Goal: Task Accomplishment & Management: Manage account settings

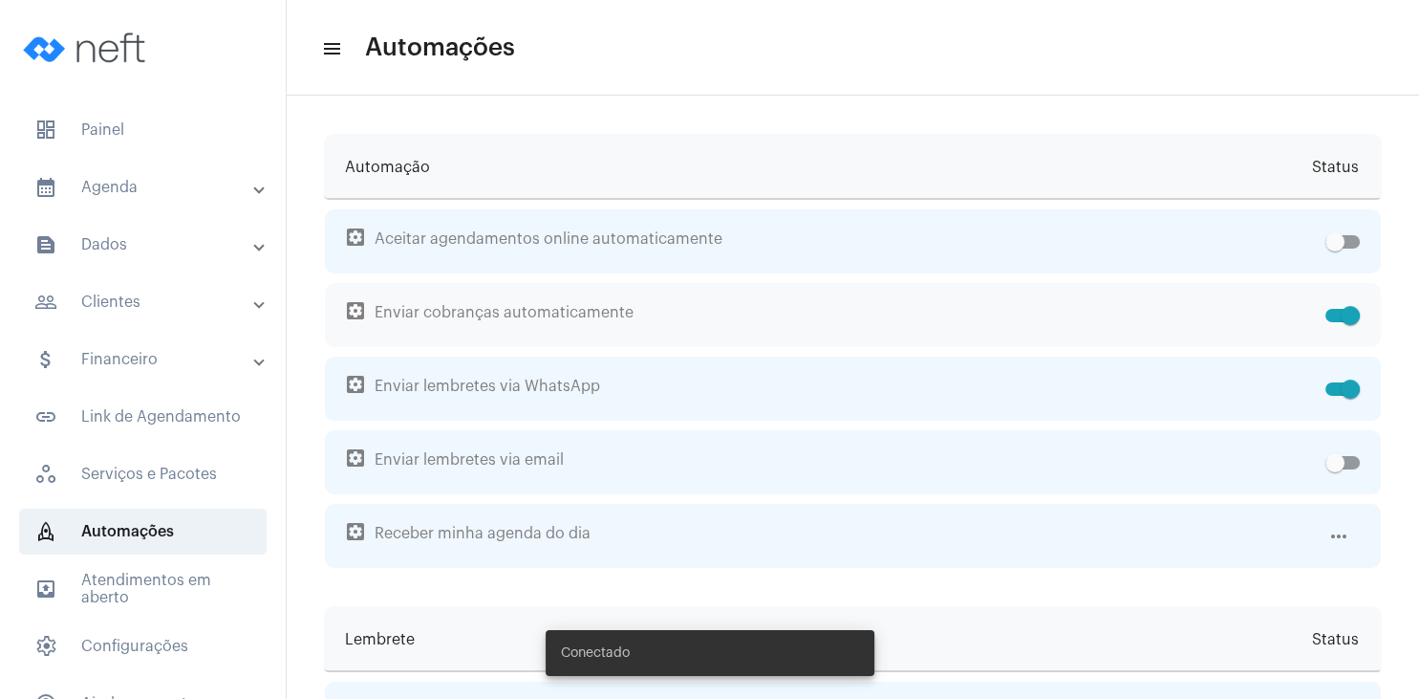
click at [1337, 318] on span at bounding box center [1343, 315] width 34 height 13
click at [1335, 322] on input "checkbox" at bounding box center [1334, 322] width 1 height 1
checkbox input "false"
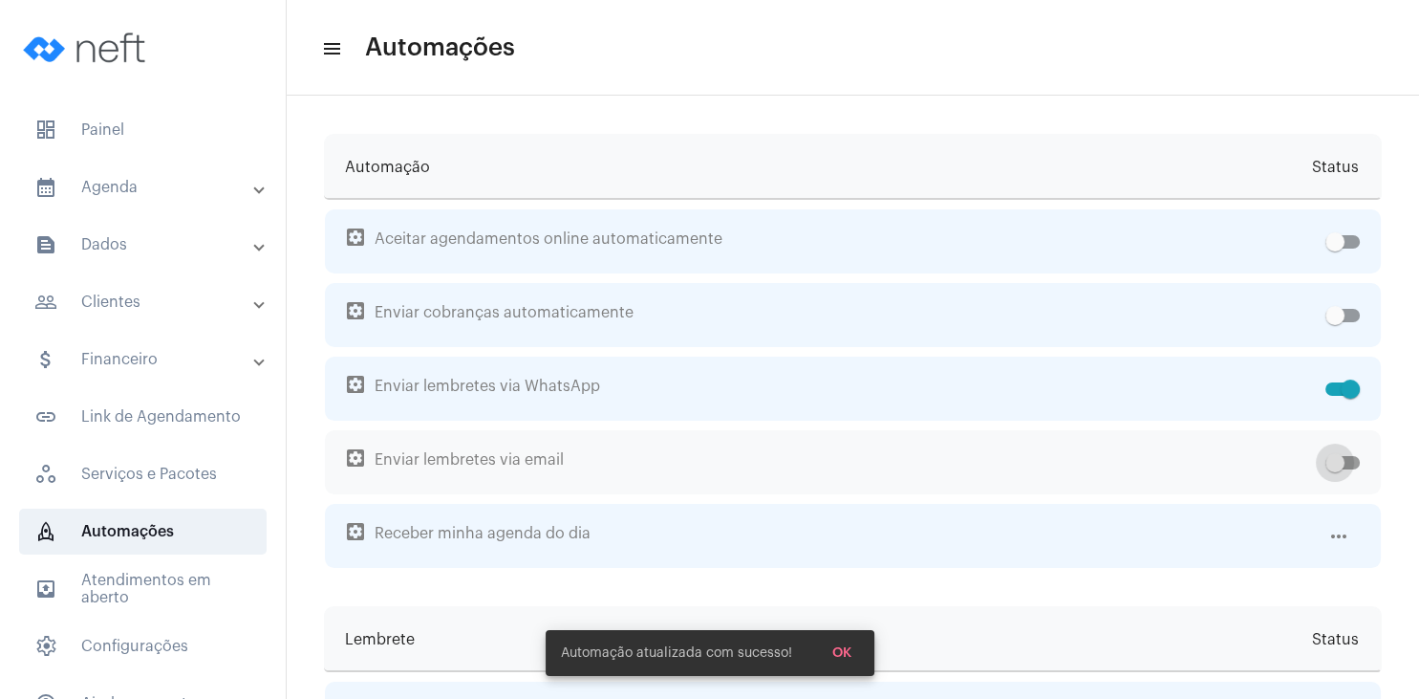
click at [1348, 463] on span at bounding box center [1343, 462] width 34 height 13
click at [1353, 467] on span at bounding box center [1343, 462] width 34 height 13
click at [1335, 469] on input "checkbox" at bounding box center [1334, 469] width 1 height 1
checkbox input "true"
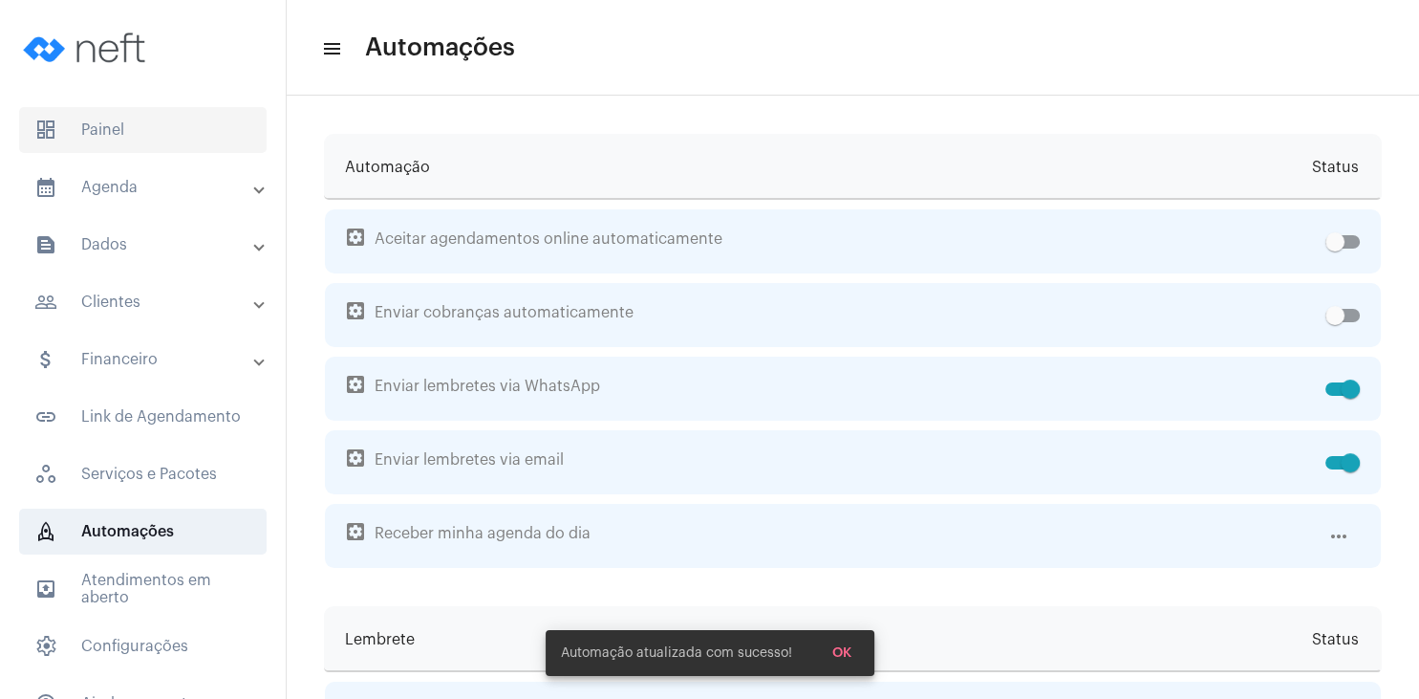
click at [94, 122] on span "dashboard Painel" at bounding box center [143, 130] width 248 height 46
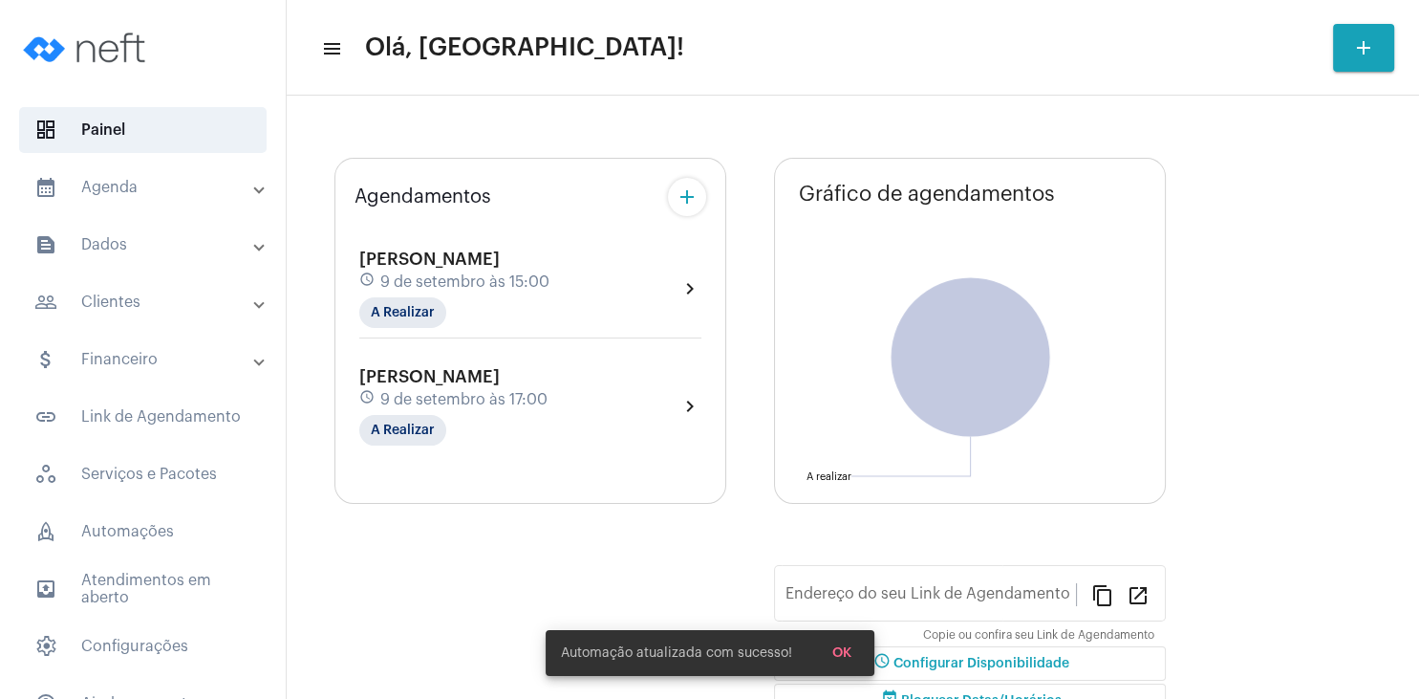
type input "[URL][DOMAIN_NAME][PERSON_NAME]"
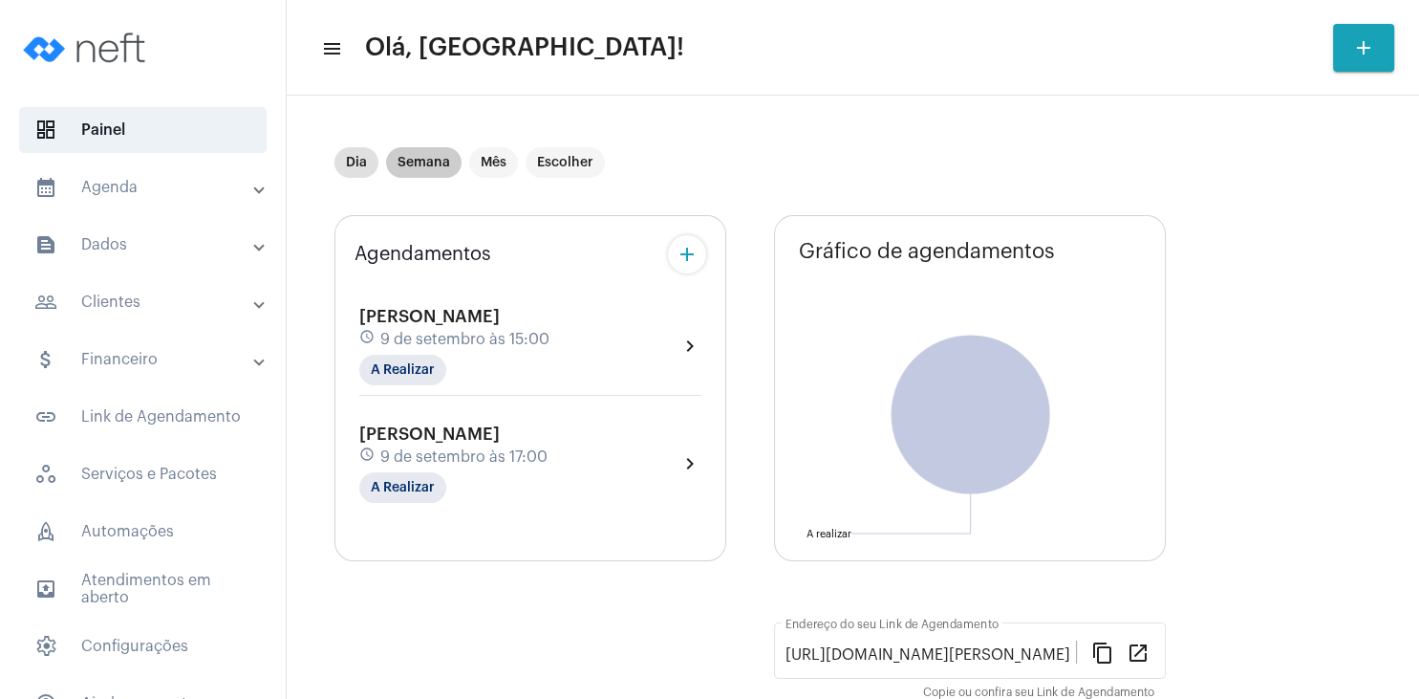
click at [426, 162] on mat-chip "Semana" at bounding box center [423, 162] width 75 height 31
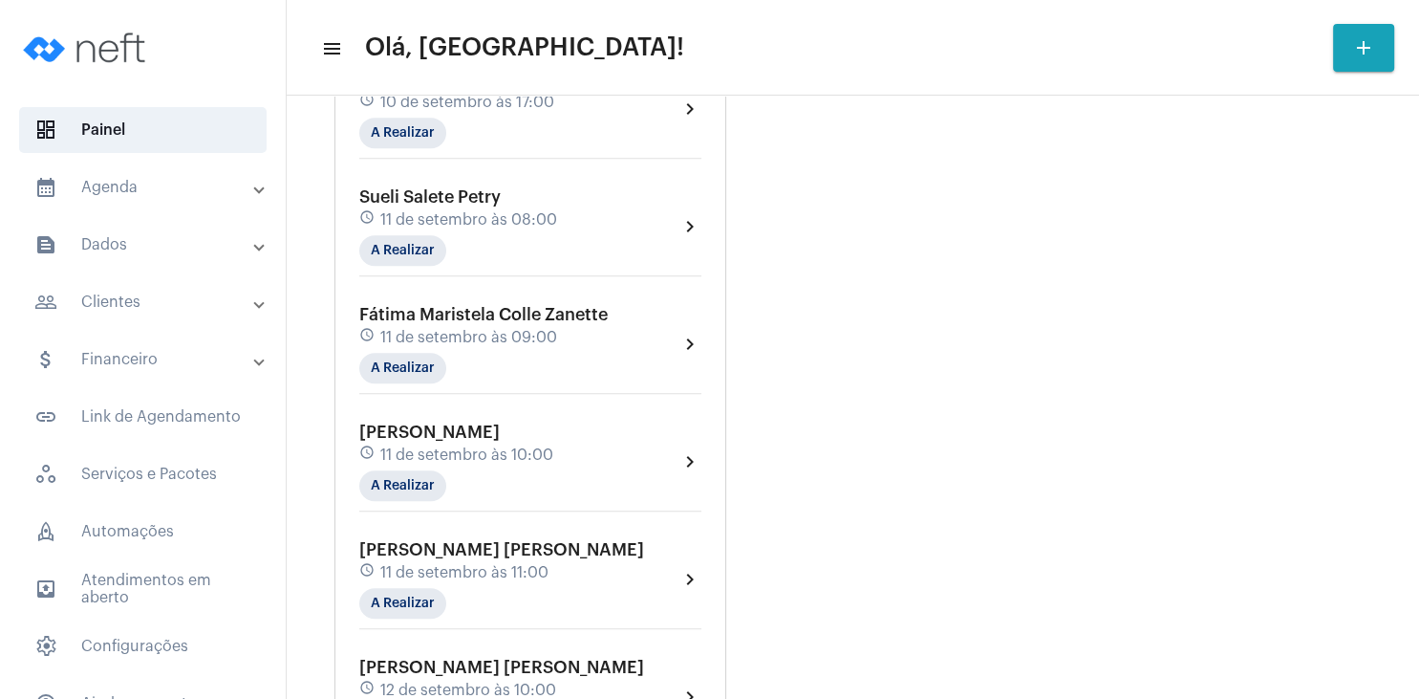
scroll to position [1376, 0]
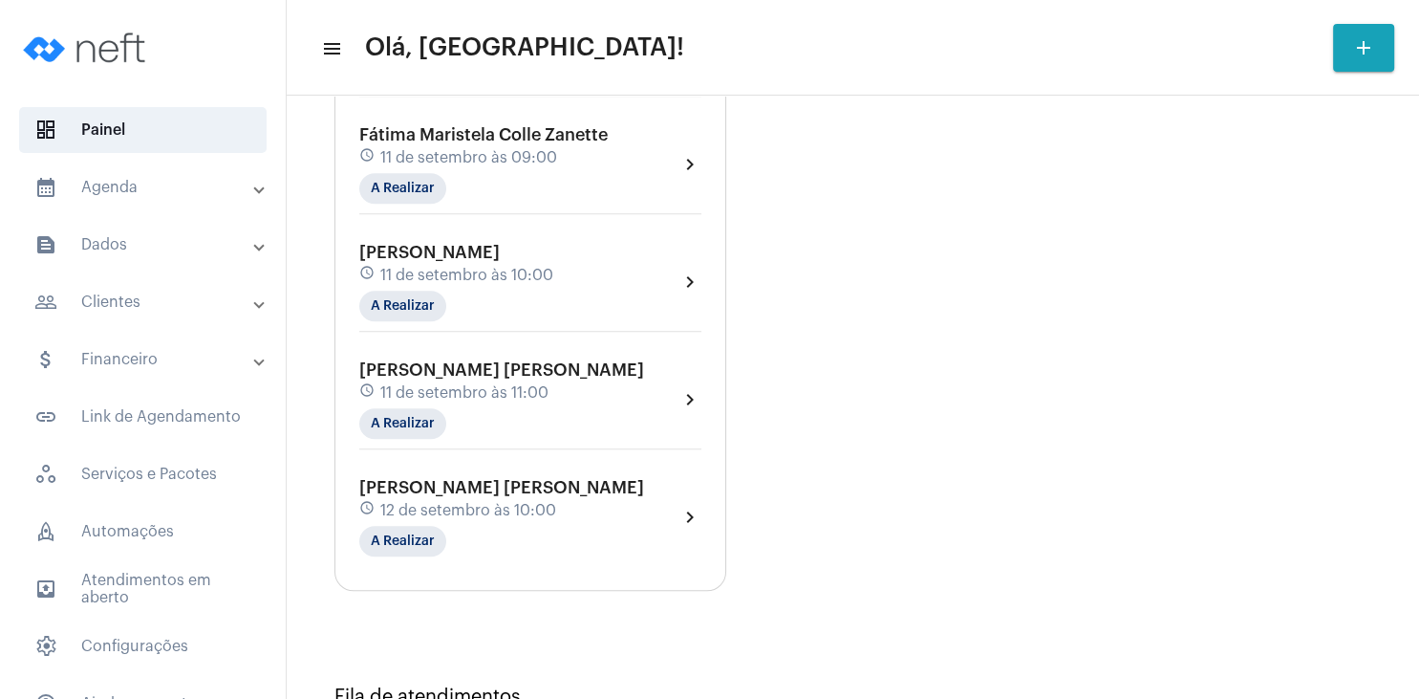
click at [484, 502] on span "12 de setembro às 10:00" at bounding box center [468, 510] width 176 height 17
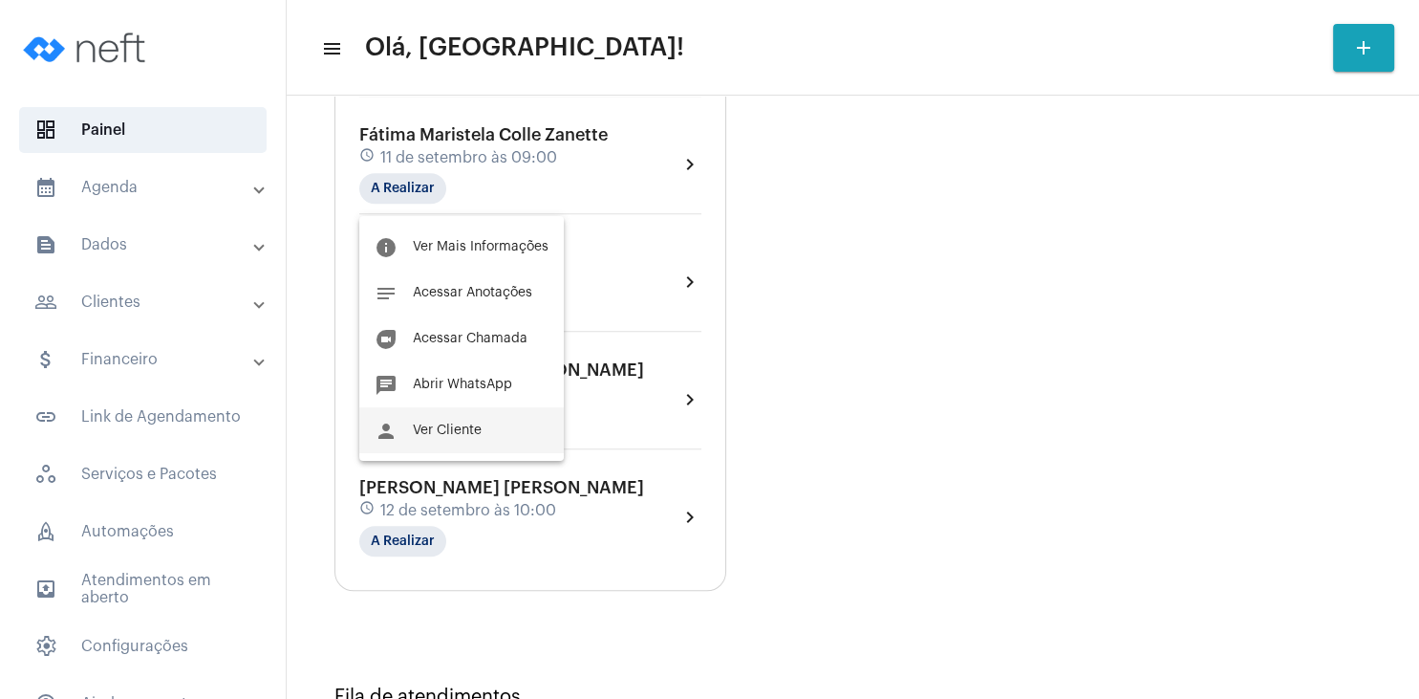
click at [472, 442] on button "person Ver Cliente" at bounding box center [461, 430] width 205 height 46
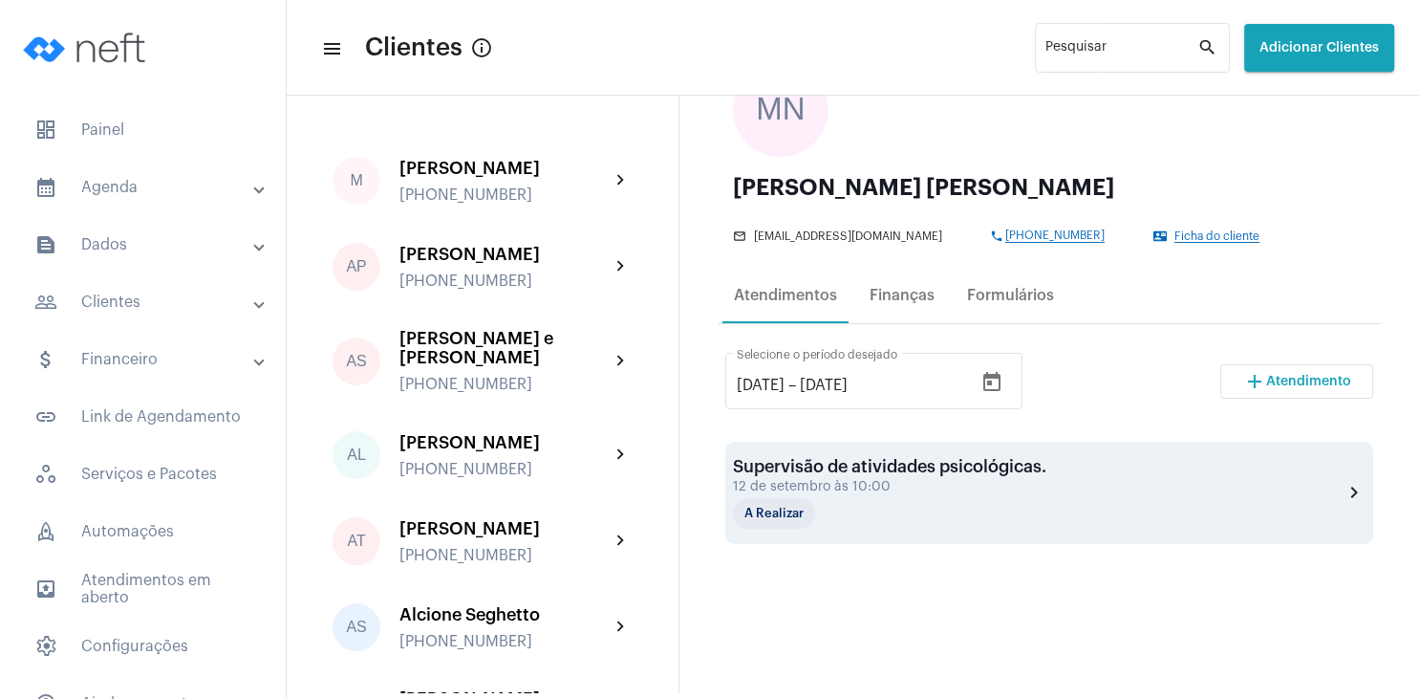
scroll to position [183, 0]
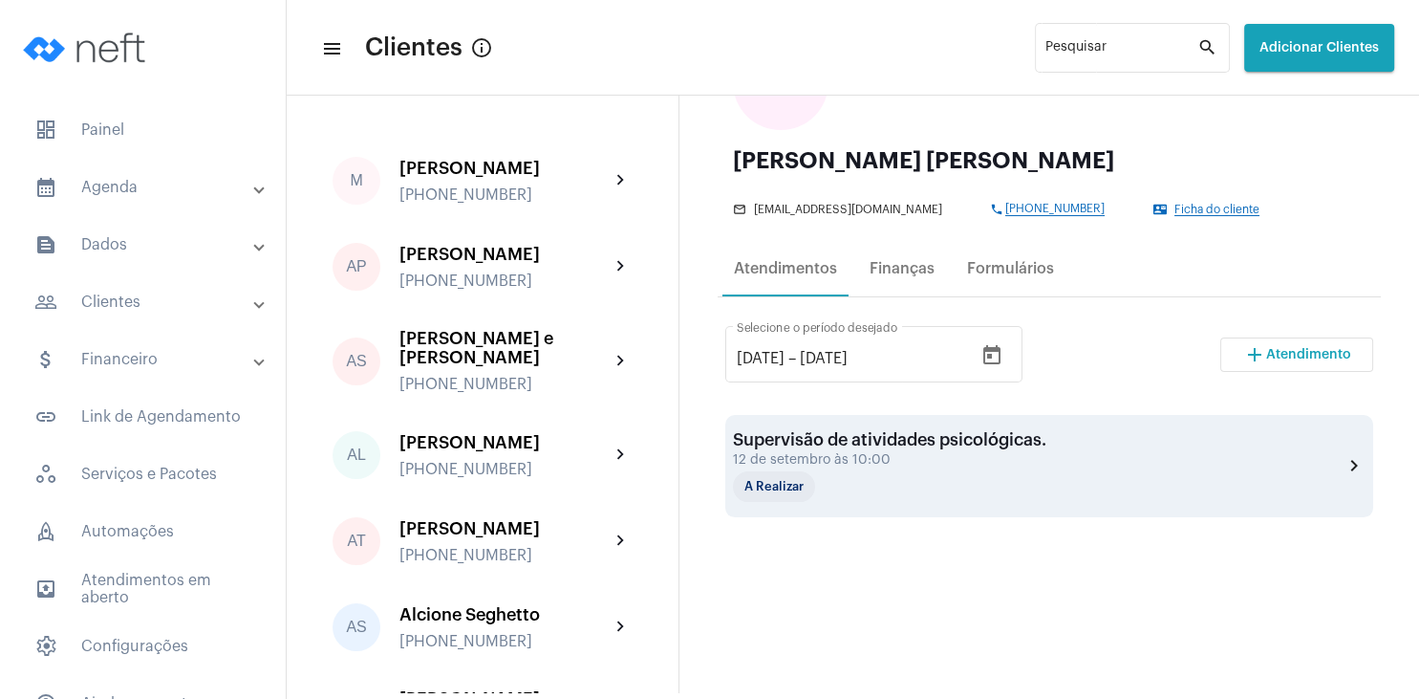
click at [859, 453] on div "Supervisão de atividades psicológicas. 12 de setembro às 10:00 A Realizar" at bounding box center [889, 466] width 313 height 72
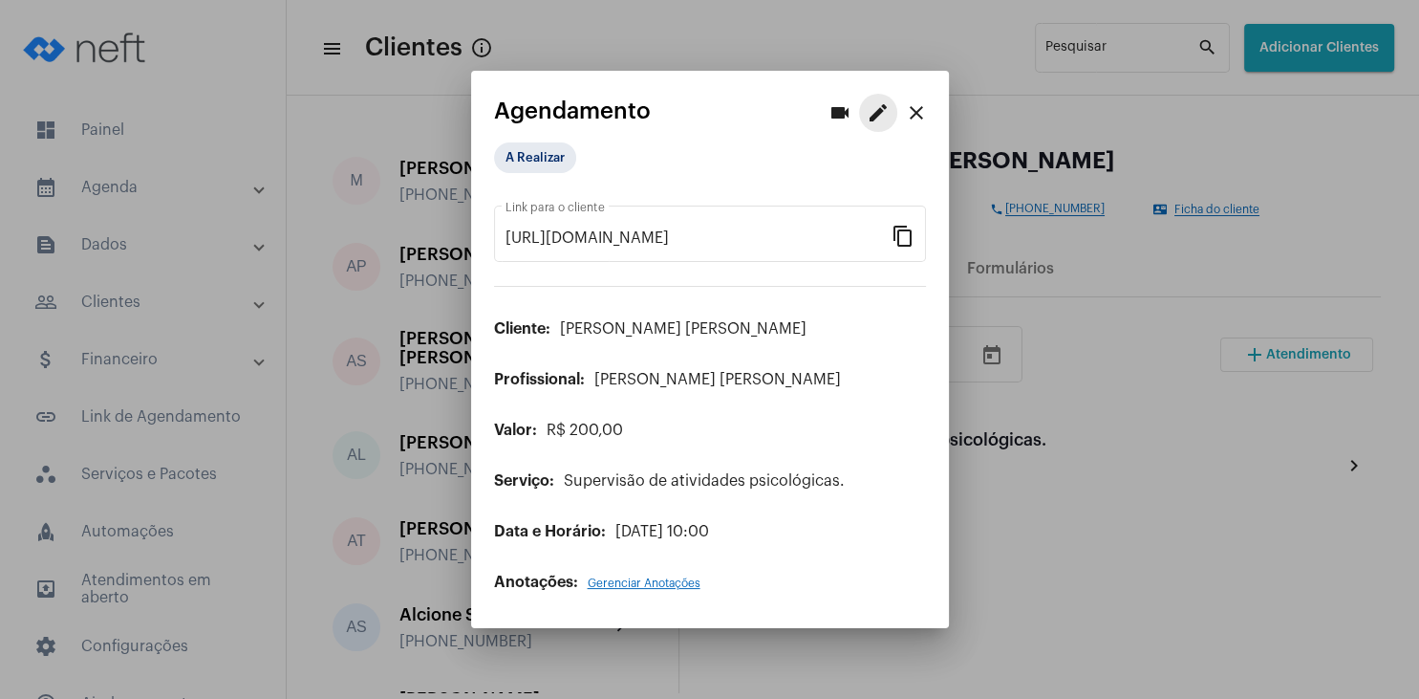
click at [879, 113] on mat-icon "edit" at bounding box center [878, 112] width 23 height 23
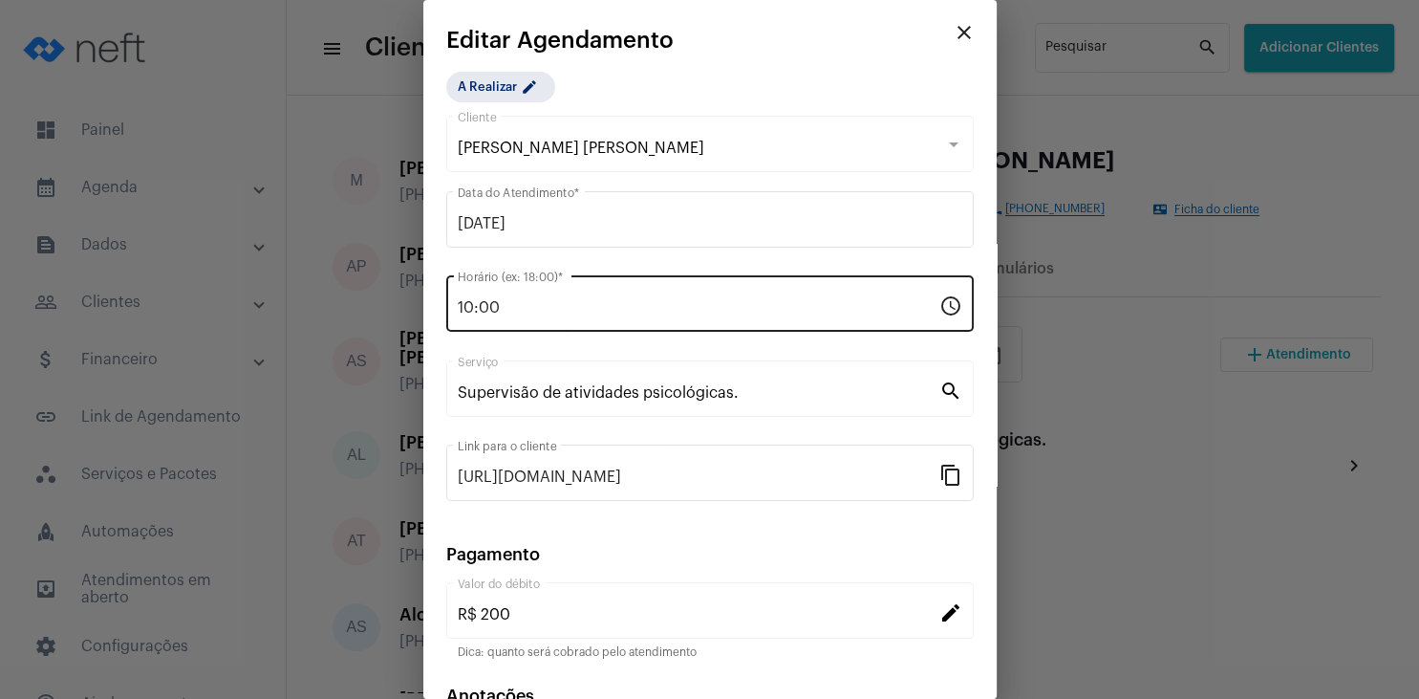
click at [507, 299] on input "10:00" at bounding box center [699, 307] width 482 height 17
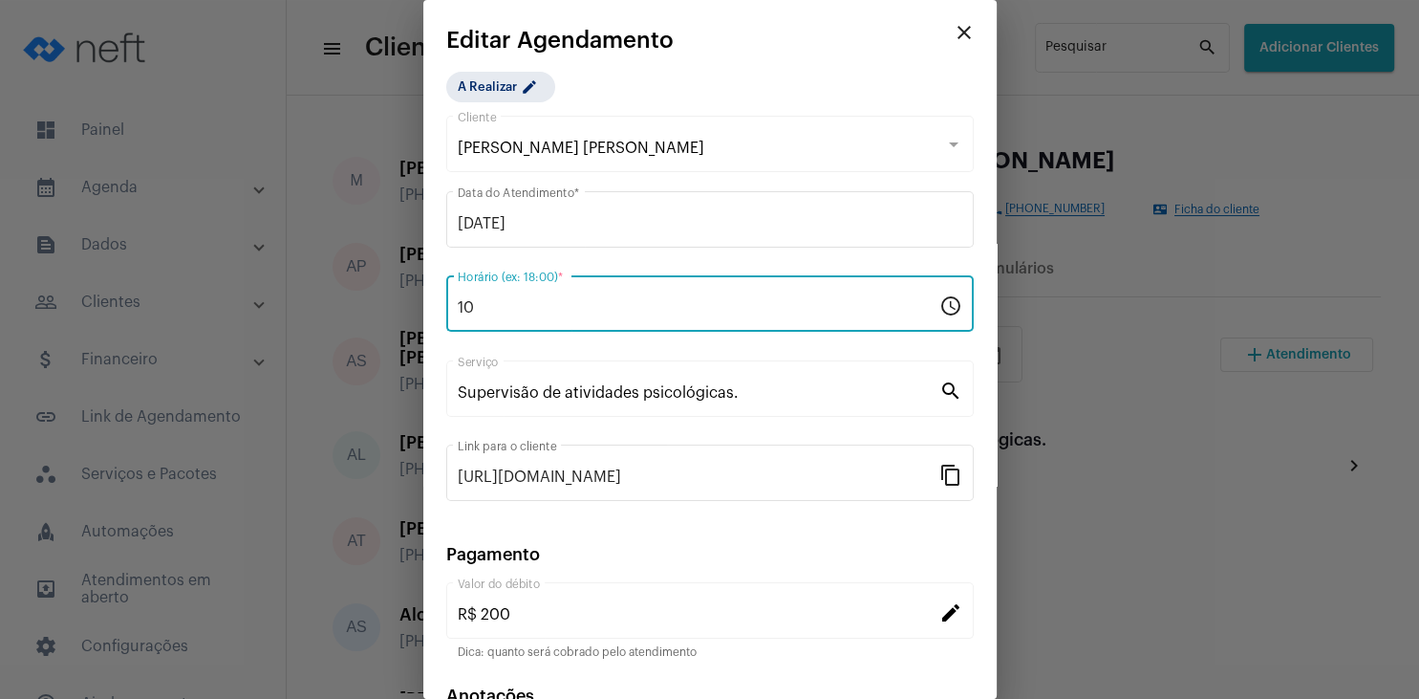
type input "1"
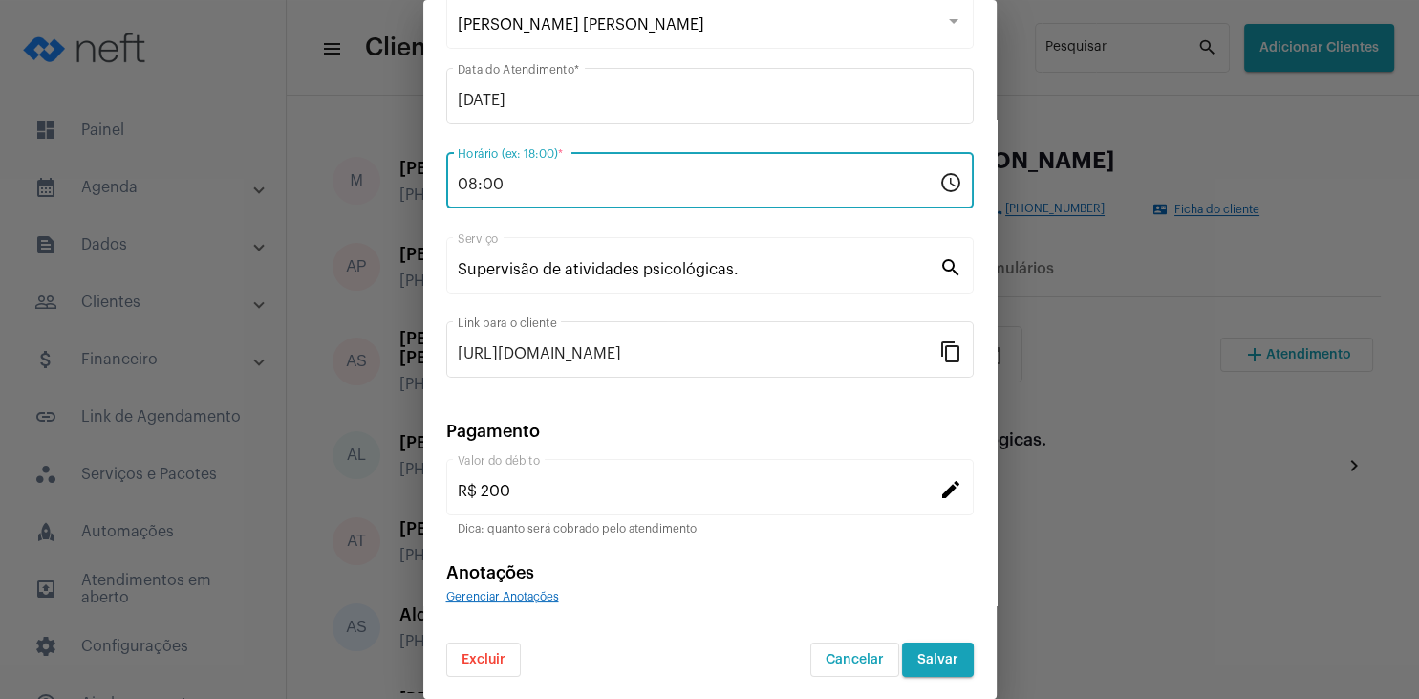
type input "08:00"
click at [938, 652] on button "Salvar" at bounding box center [938, 659] width 72 height 34
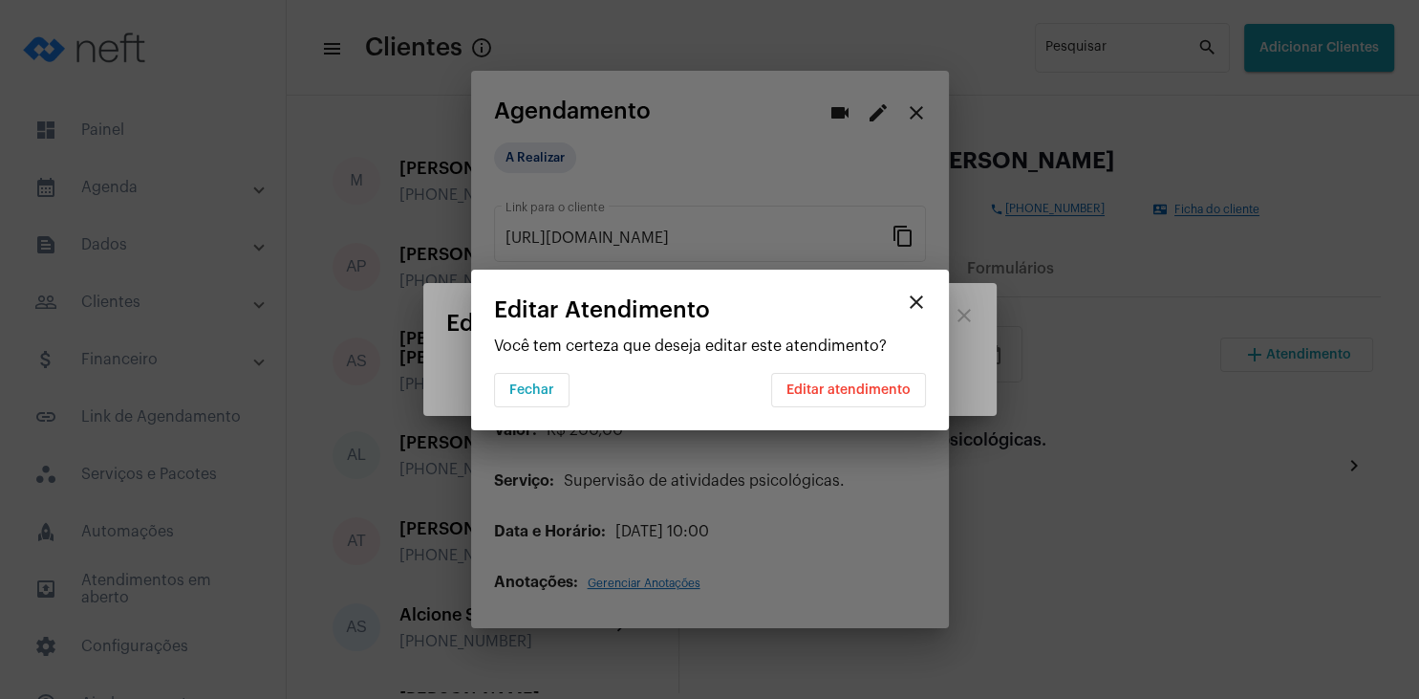
scroll to position [0, 0]
click at [821, 392] on span "Editar atendimento" at bounding box center [849, 389] width 124 height 13
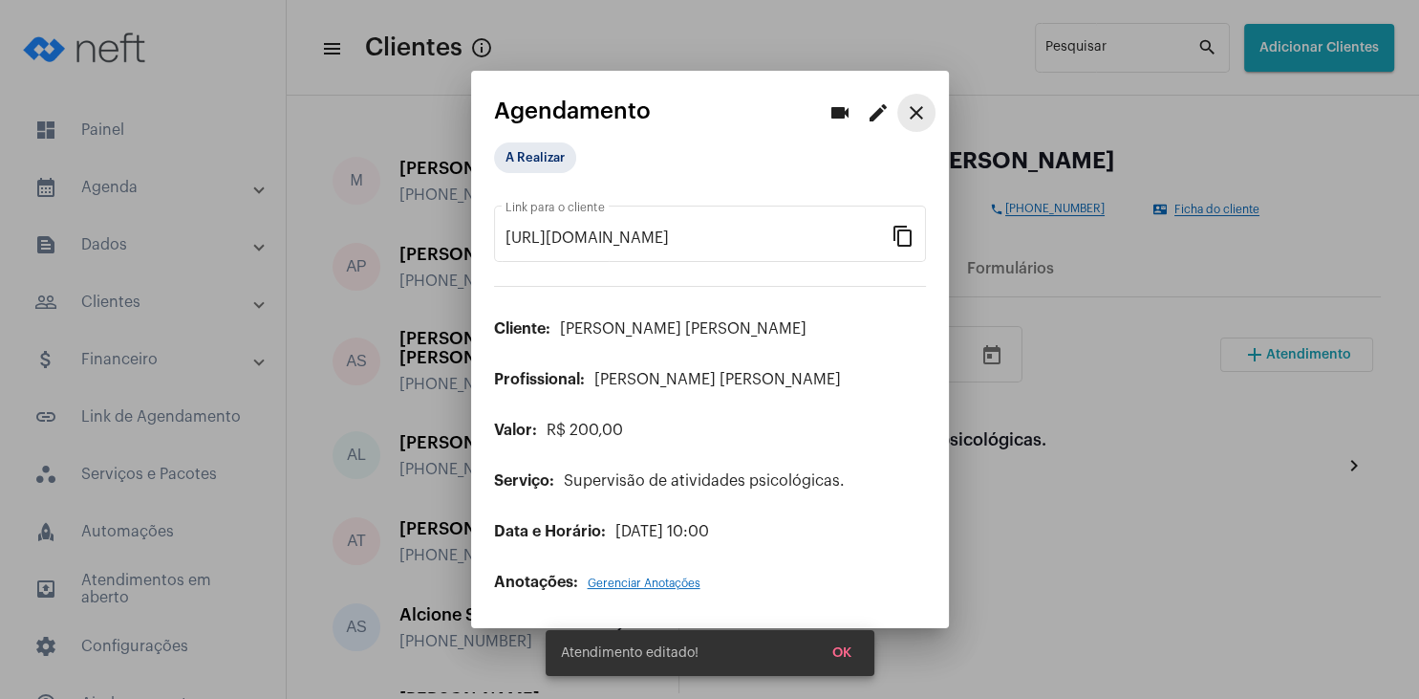
click at [911, 119] on mat-icon "close" at bounding box center [916, 112] width 23 height 23
